Goal: Navigation & Orientation: Find specific page/section

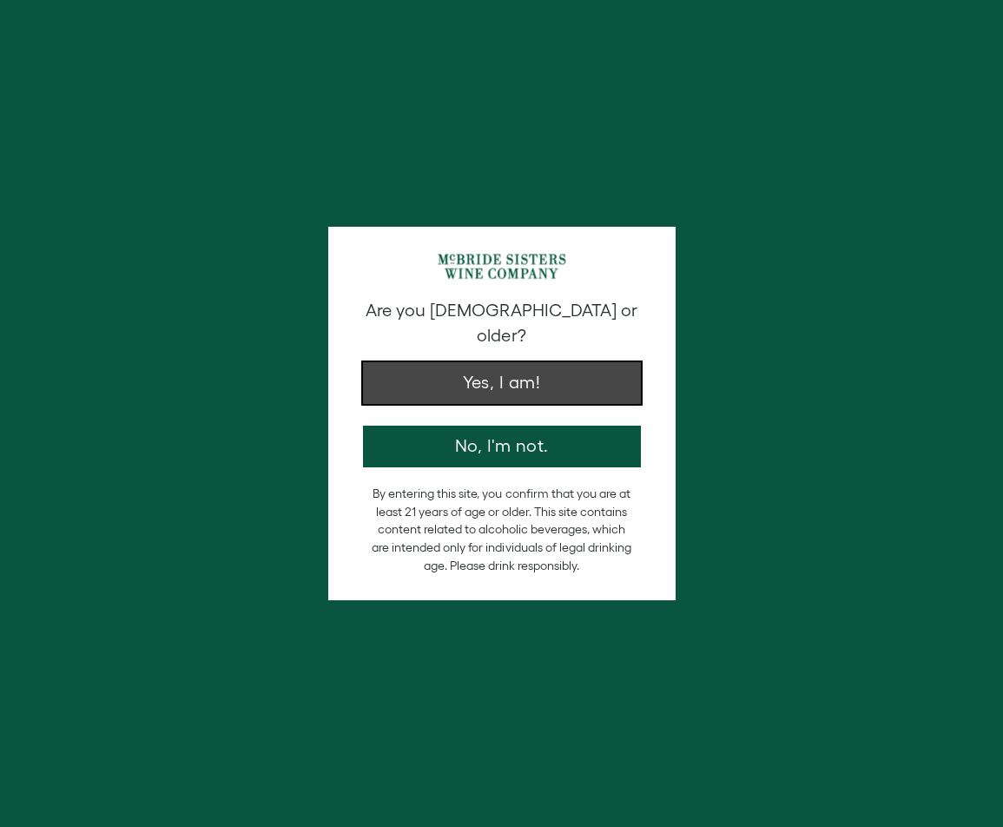
click at [418, 362] on button "Yes, I am!" at bounding box center [502, 383] width 278 height 42
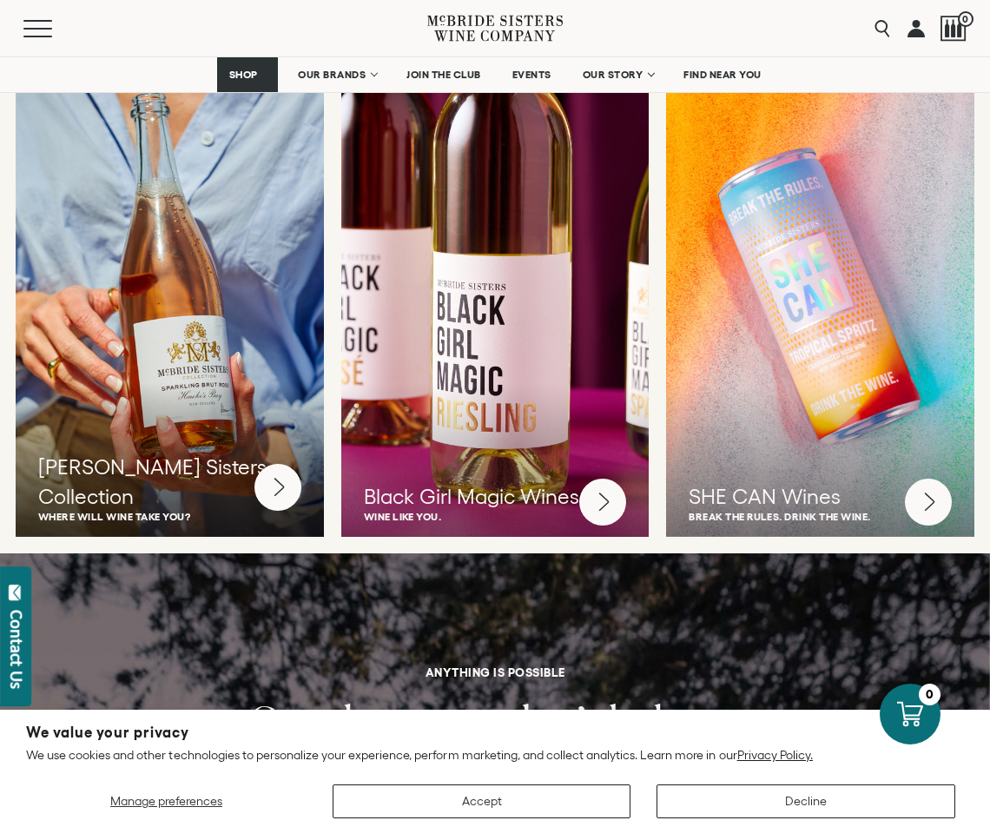
scroll to position [4516, 0]
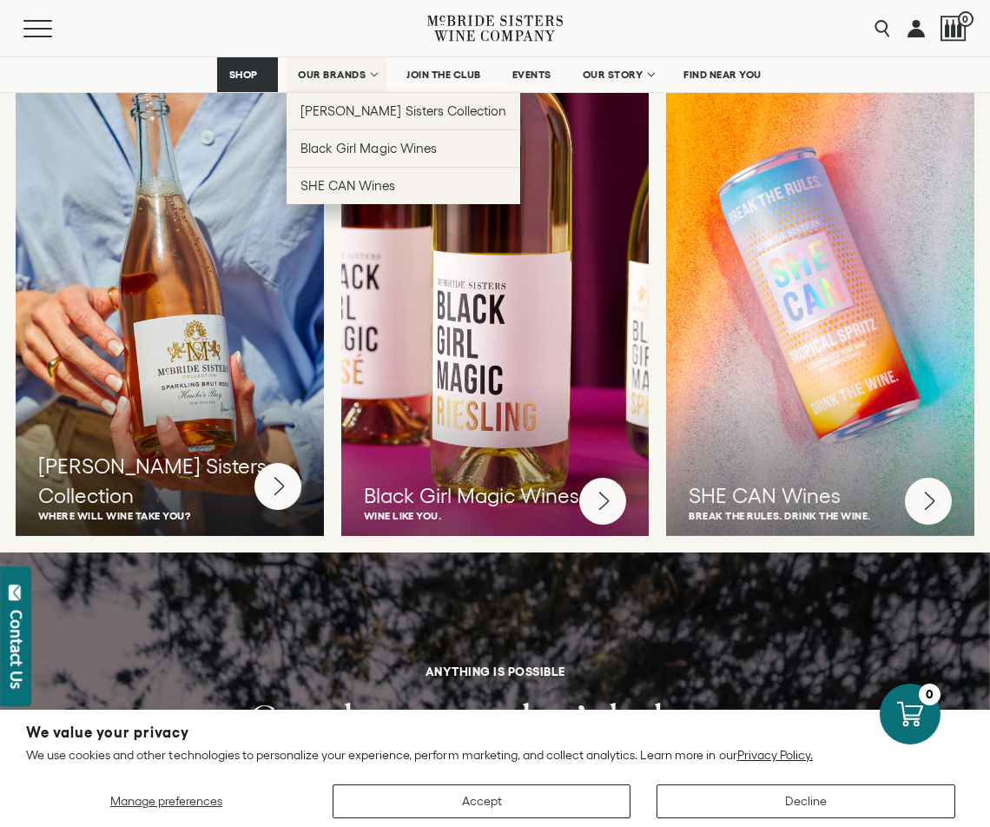
click at [361, 80] on span "OUR BRANDS" at bounding box center [332, 75] width 68 height 12
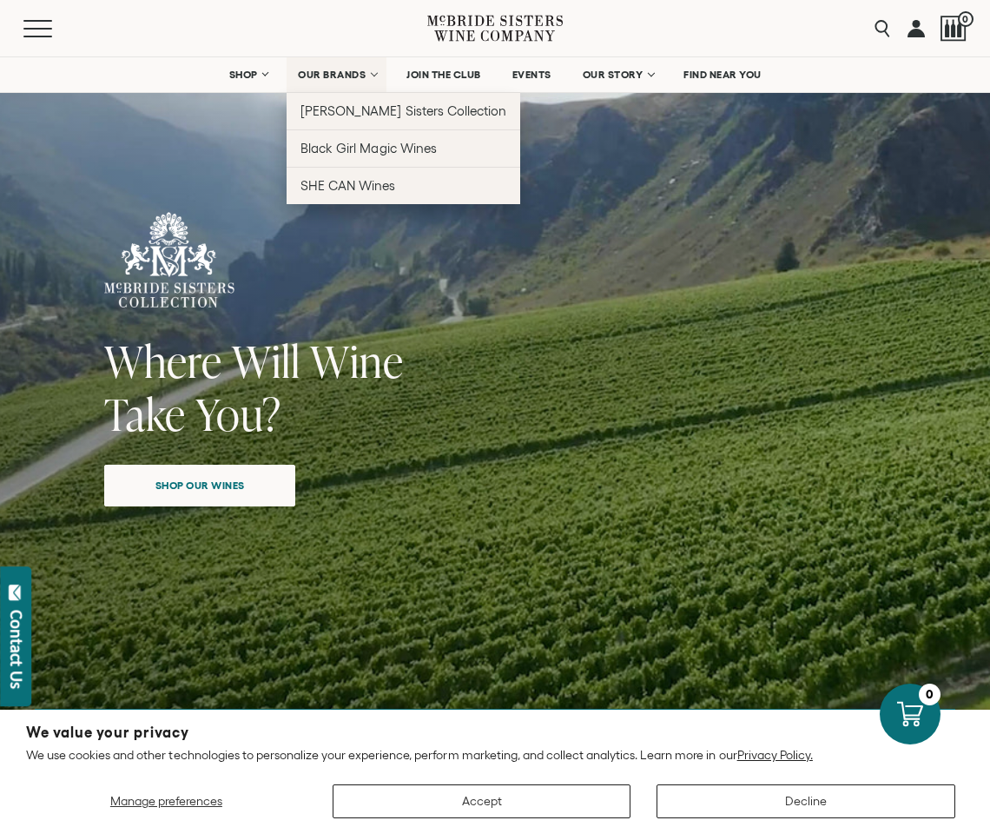
click at [347, 67] on link "OUR BRANDS" at bounding box center [337, 74] width 100 height 35
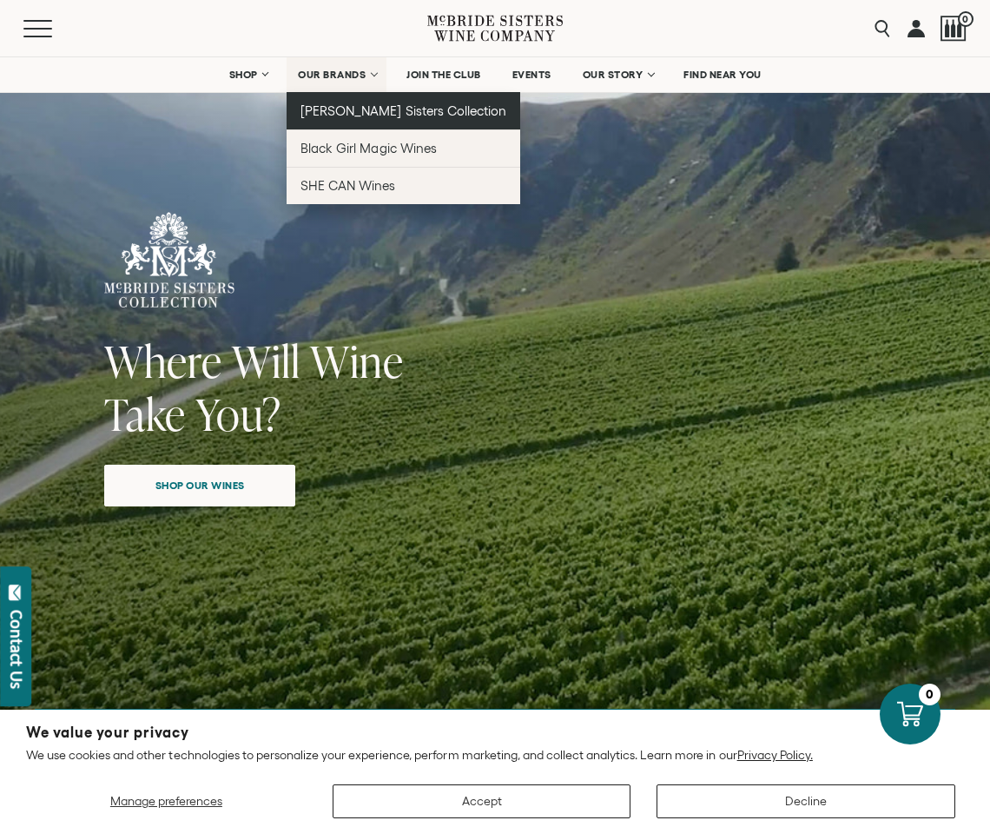
click at [314, 115] on span "[PERSON_NAME] Sisters Collection" at bounding box center [404, 110] width 206 height 15
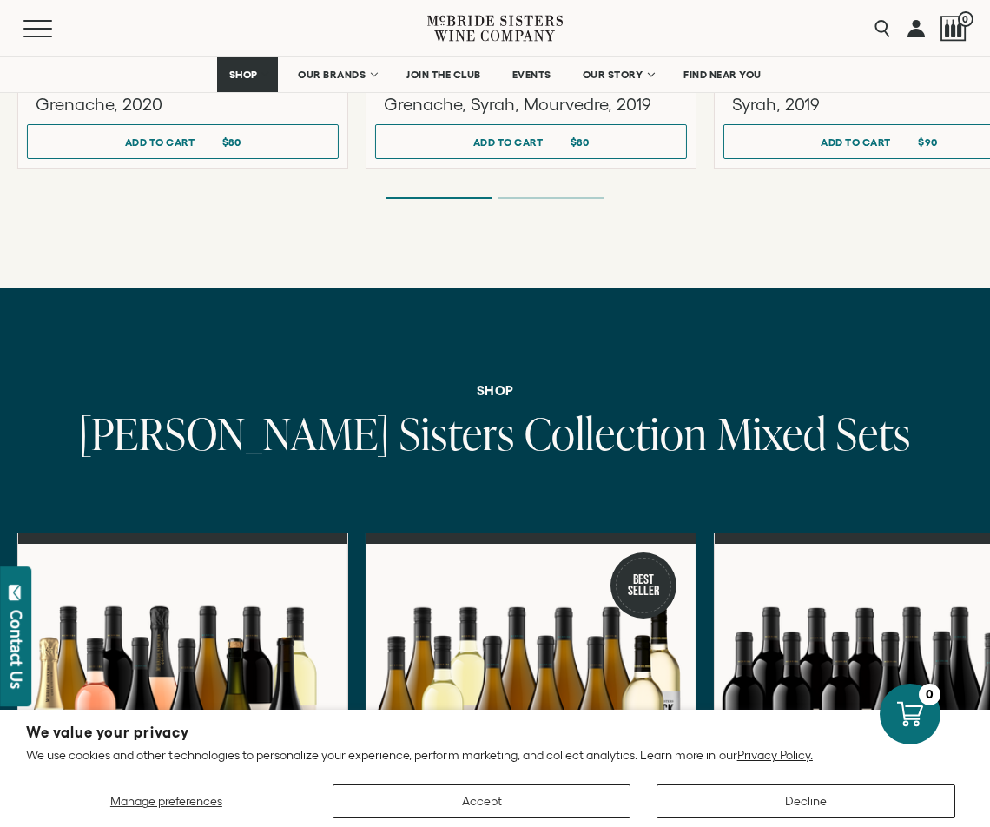
scroll to position [5645, 0]
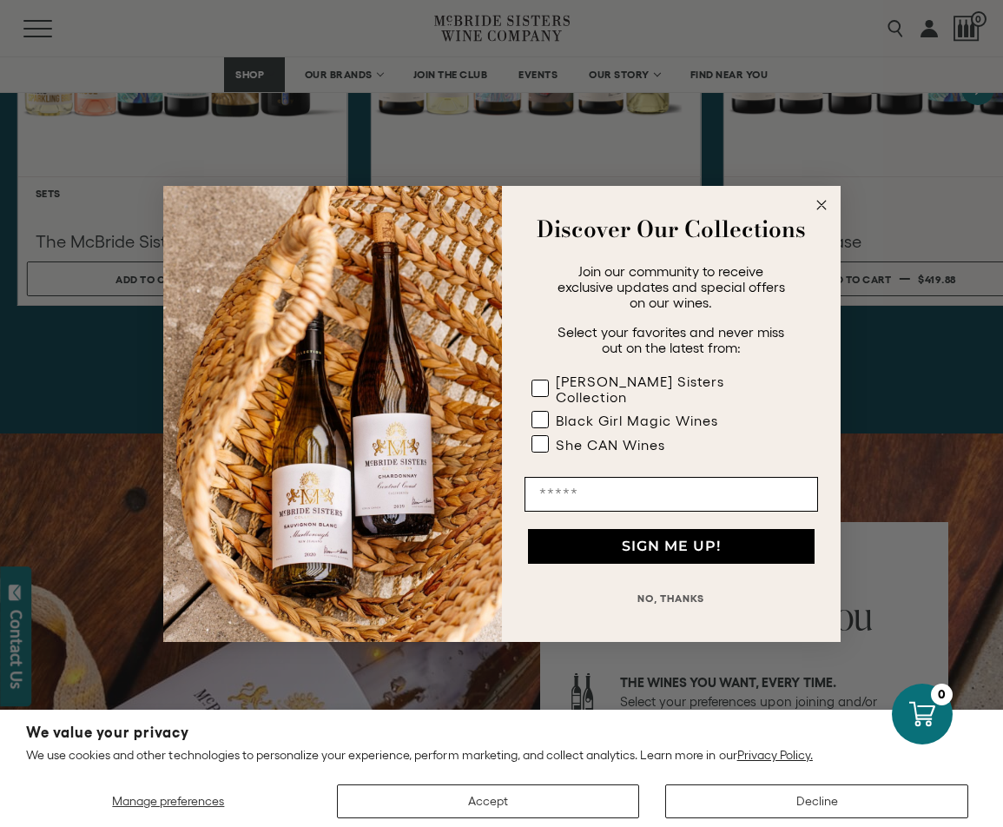
click at [832, 214] on form "Discover Our Collections Join our community to receive exclusive updates and sp…" at bounding box center [501, 414] width 677 height 456
click at [822, 215] on circle "Close dialog" at bounding box center [821, 205] width 20 height 20
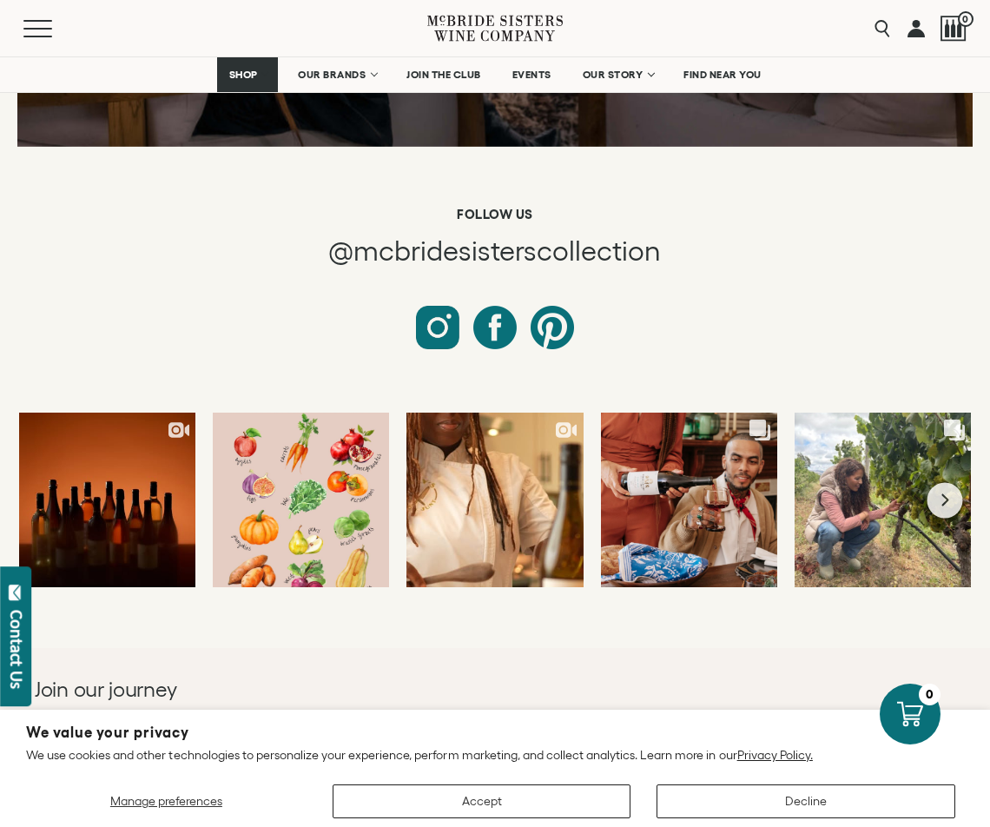
scroll to position [7294, 0]
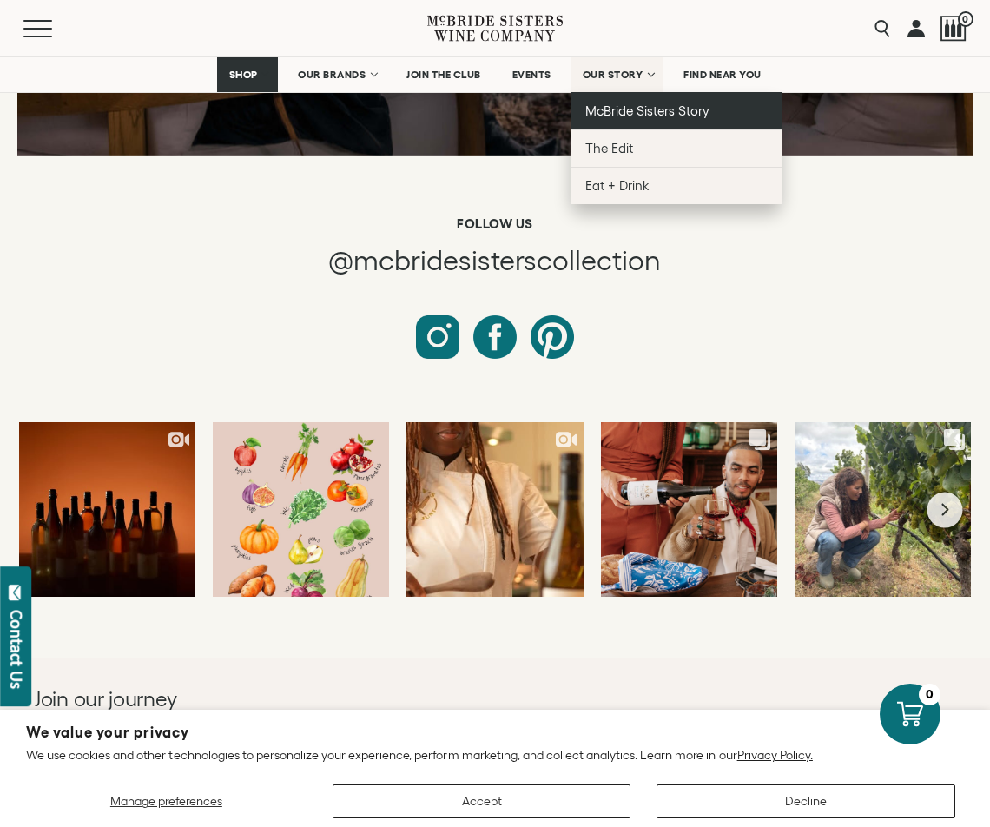
click at [616, 115] on span "McBride Sisters Story" at bounding box center [647, 110] width 124 height 15
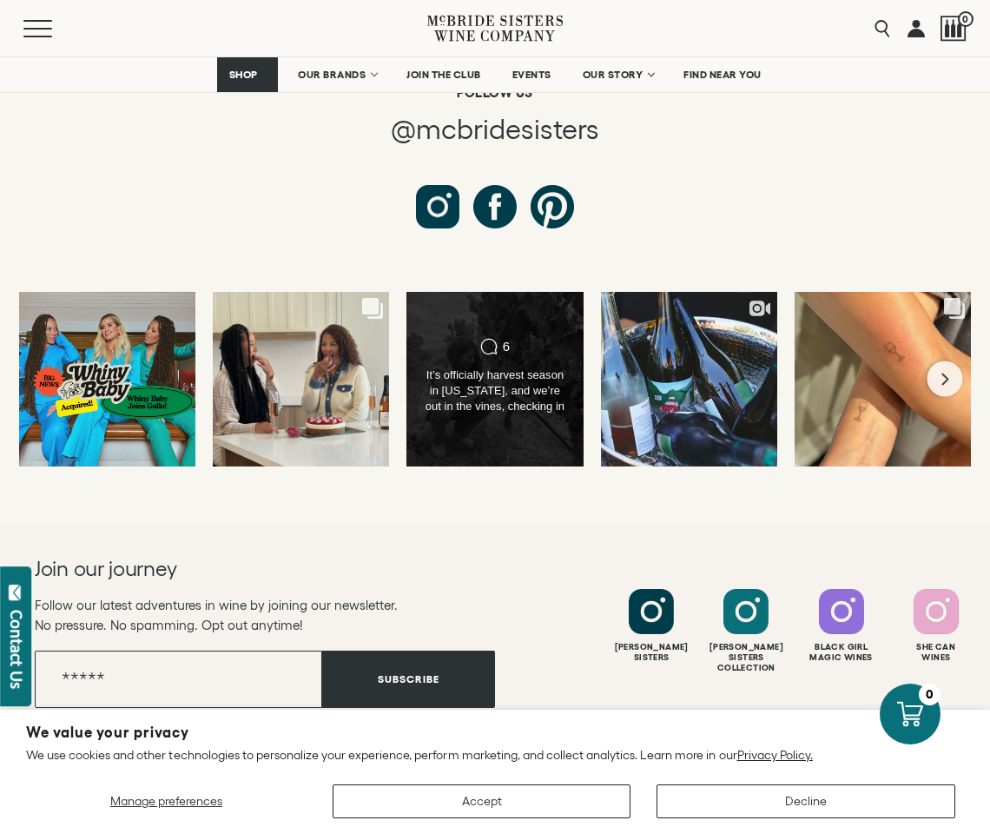
scroll to position [9349, 0]
